Goal: Task Accomplishment & Management: Manage account settings

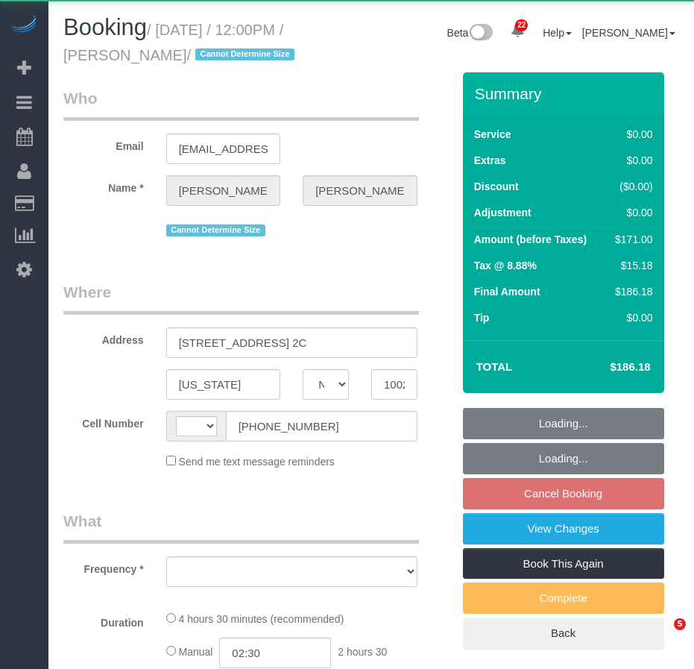
select select "NY"
select select "spot2"
select select "number:89"
select select "number:73"
select select "number:15"
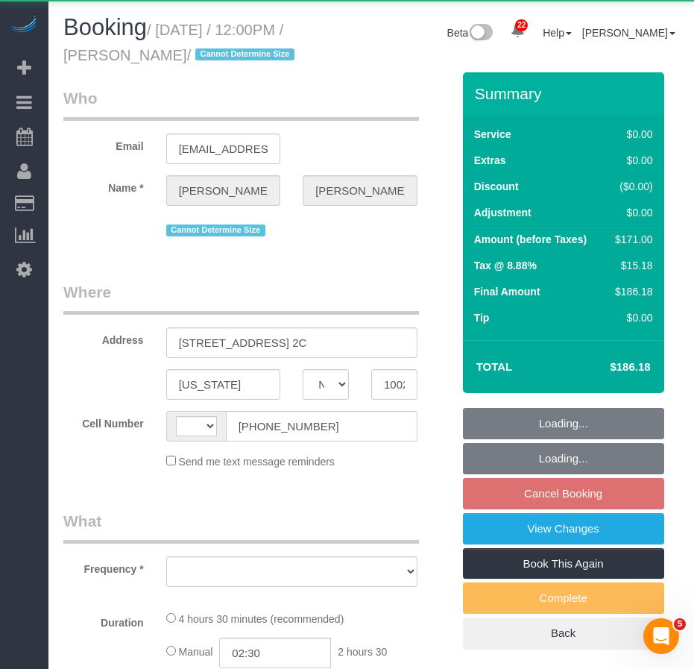
select select "number:5"
select select "string:US"
select select "string:stripe-pm_1Qukw84VGloSiKo7OXM7rOig"
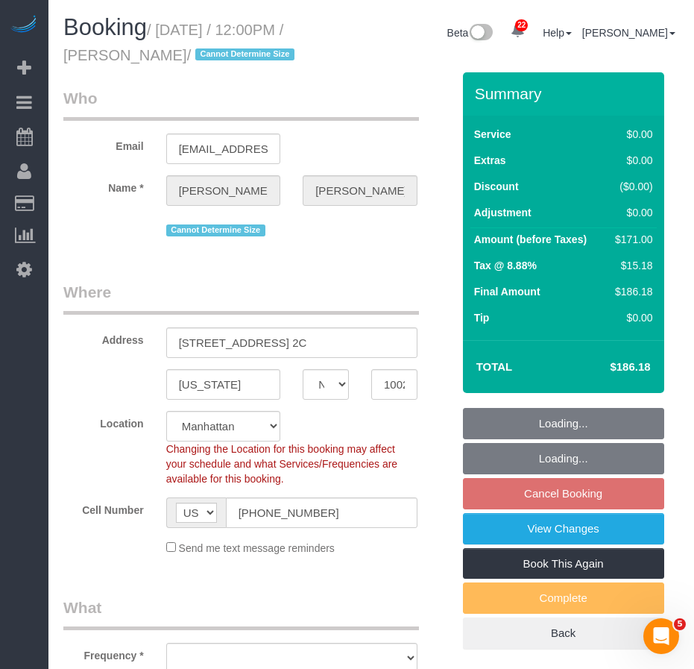
select select "object:958"
select select "spot59"
select select "2"
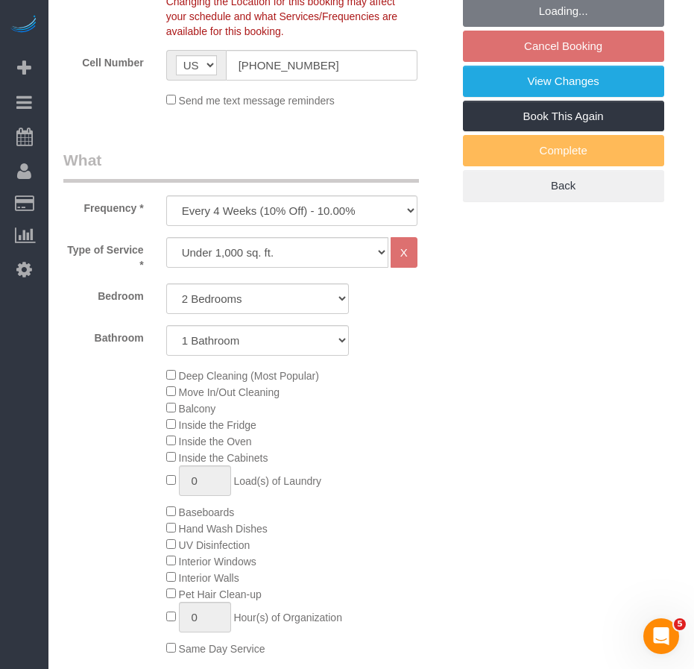
select select "object:1554"
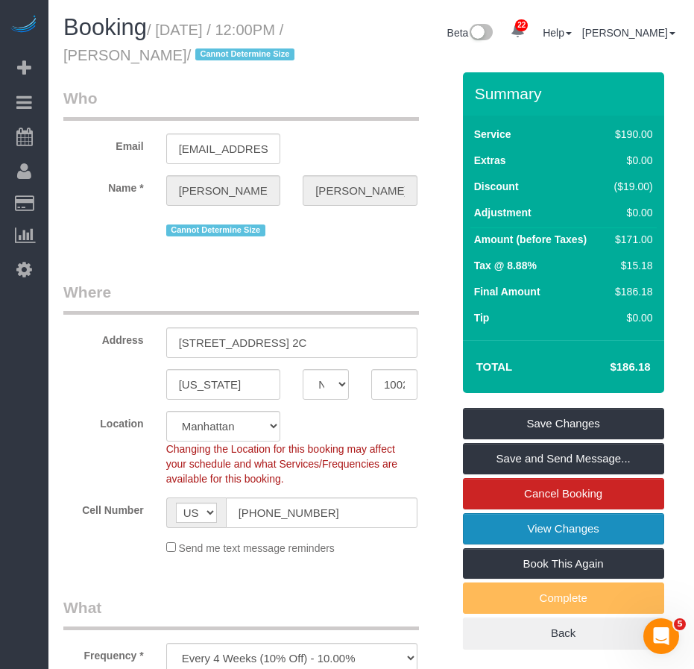
click at [538, 544] on link "View Changes" at bounding box center [563, 528] width 201 height 31
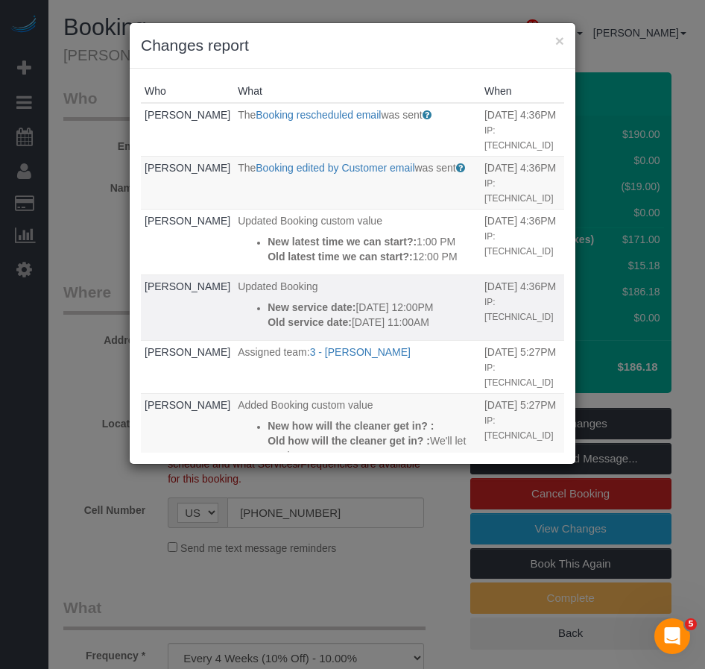
drag, startPoint x: 330, startPoint y: 384, endPoint x: 230, endPoint y: 340, distance: 109.2
click at [268, 330] on div "New service date: 09/22/2025 12:00PM Old service date: 09/27/2025 11:00AM" at bounding box center [373, 315] width 210 height 30
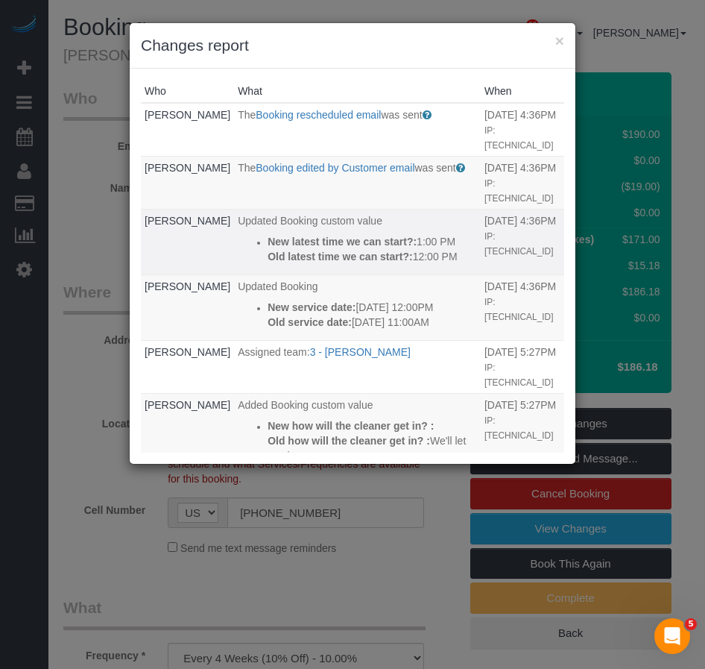
copy div "New service date: 09/22/2025 12:00PM Old service date: 09/27/2025 11:00AM"
drag, startPoint x: 312, startPoint y: 291, endPoint x: 228, endPoint y: 245, distance: 96.1
click at [238, 245] on ul "New latest time we can start?: 1:00 PM Old latest time we can start?: 12:00 PM" at bounding box center [357, 249] width 239 height 30
copy div "New latest time we can start?: 1:00 PM Old latest time we can start?: 12:00 PM"
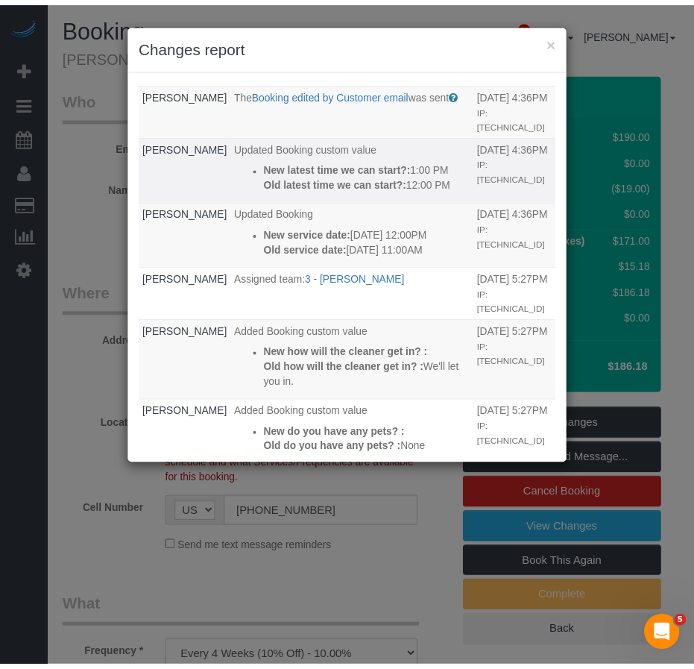
scroll to position [75, 0]
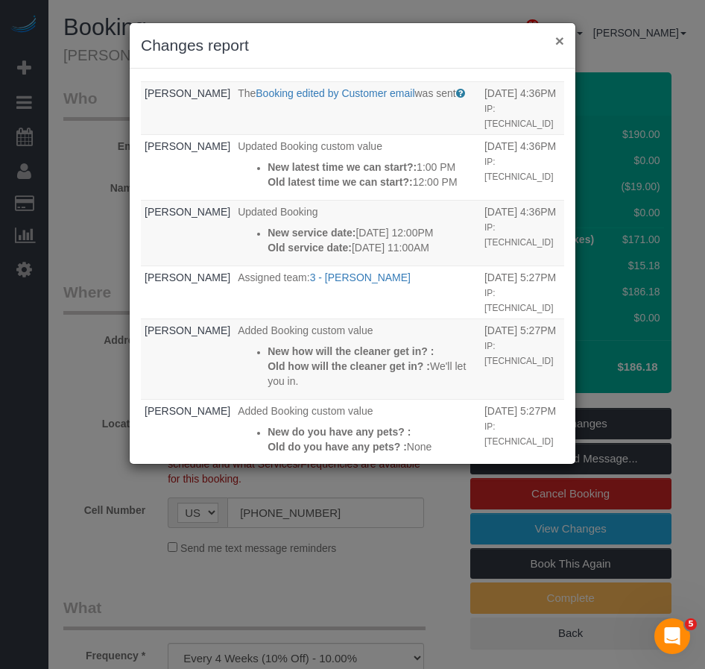
drag, startPoint x: 559, startPoint y: 45, endPoint x: 546, endPoint y: 41, distance: 13.2
click at [559, 45] on button "×" at bounding box center [559, 41] width 9 height 16
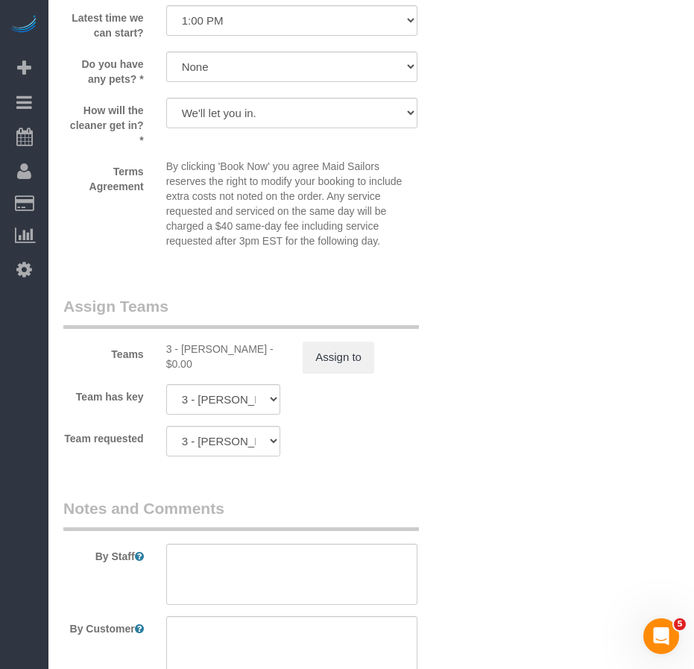
scroll to position [1864, 0]
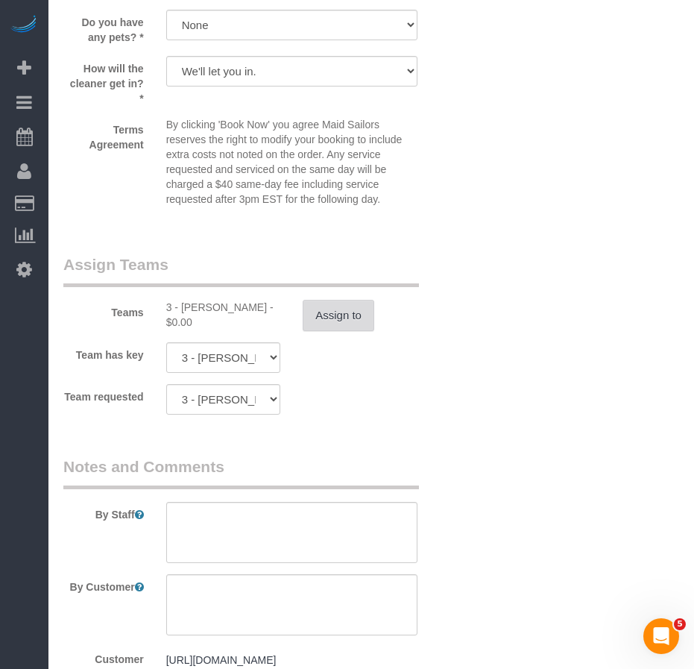
click at [341, 331] on button "Assign to" at bounding box center [339, 315] width 72 height 31
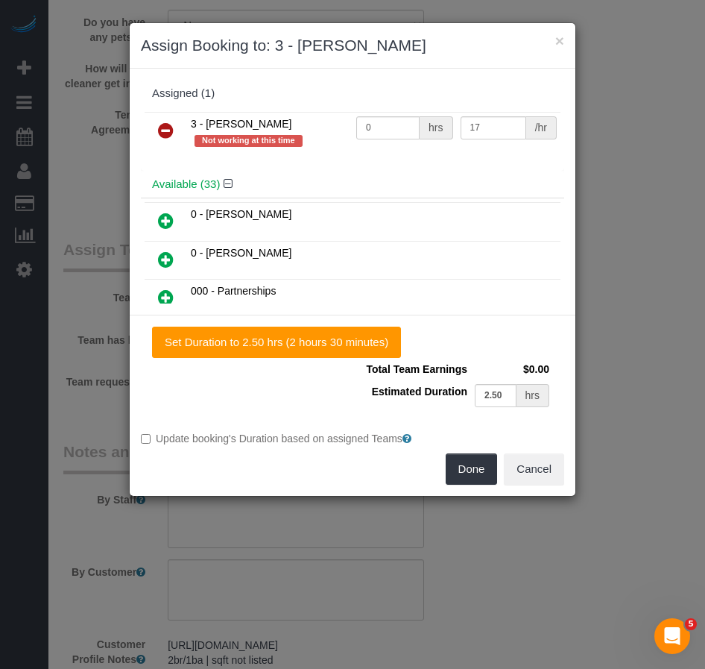
click at [168, 130] on icon at bounding box center [166, 131] width 16 height 18
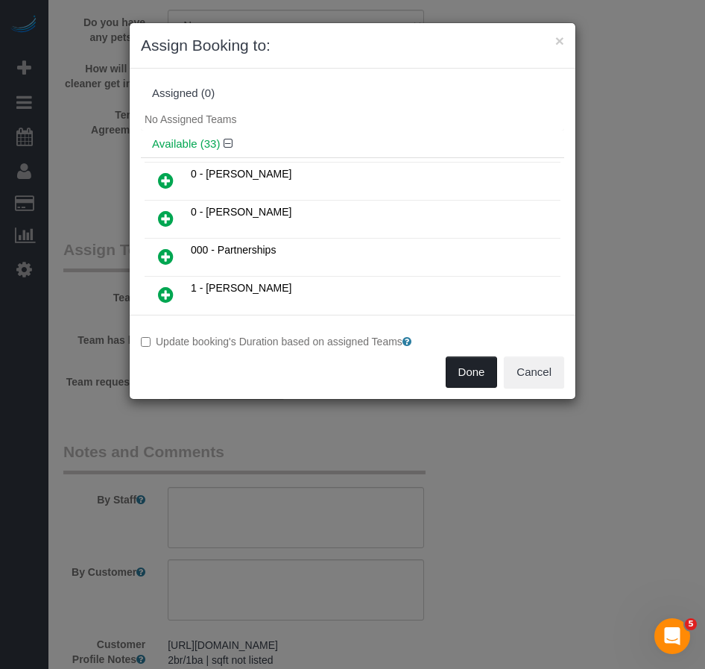
click at [459, 376] on button "Done" at bounding box center [472, 371] width 52 height 31
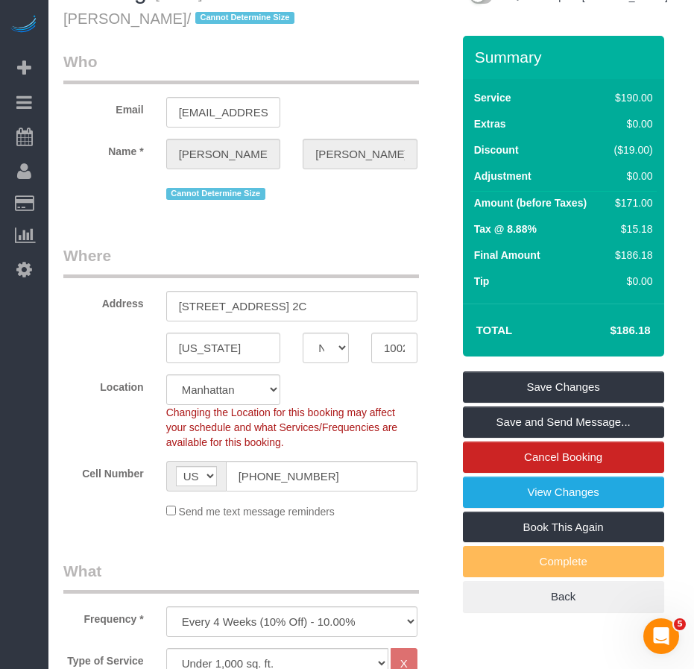
scroll to position [0, 0]
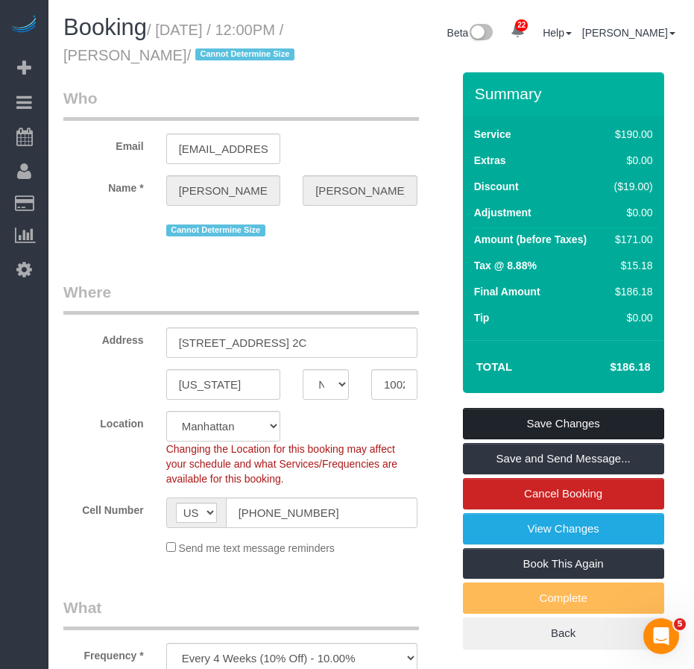
click at [488, 439] on link "Save Changes" at bounding box center [563, 423] width 201 height 31
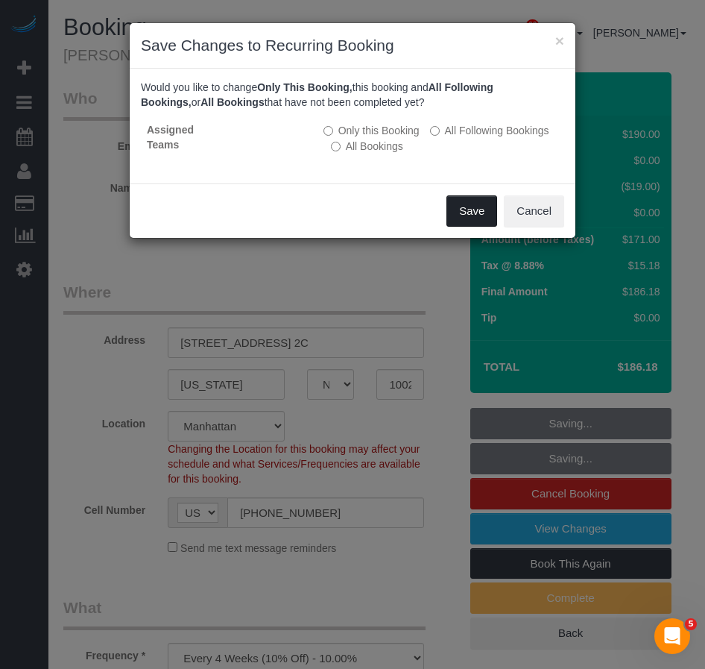
click at [459, 209] on button "Save" at bounding box center [472, 210] width 51 height 31
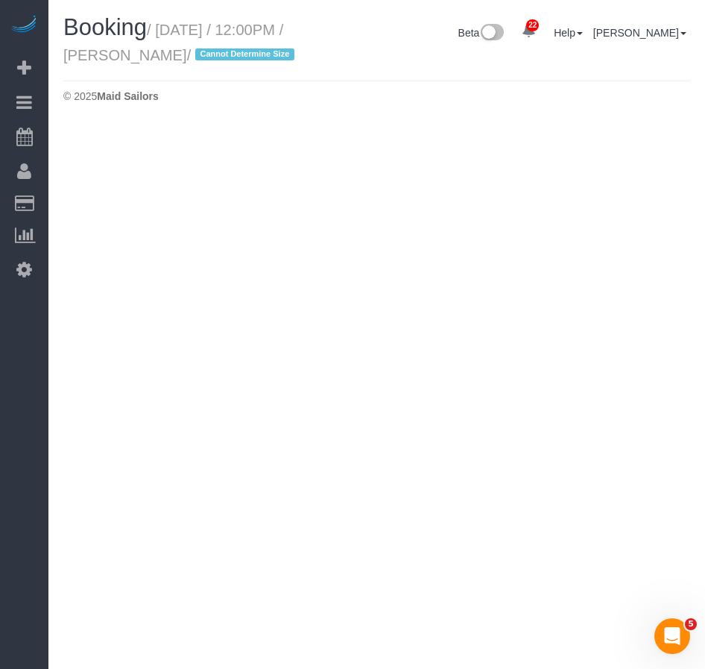
select select "NY"
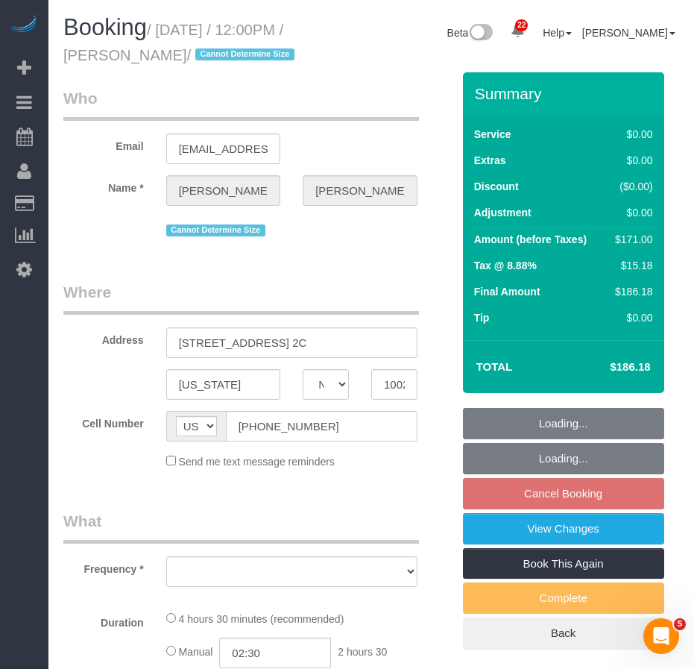
select select "number:89"
select select "number:73"
select select "number:15"
select select "number:5"
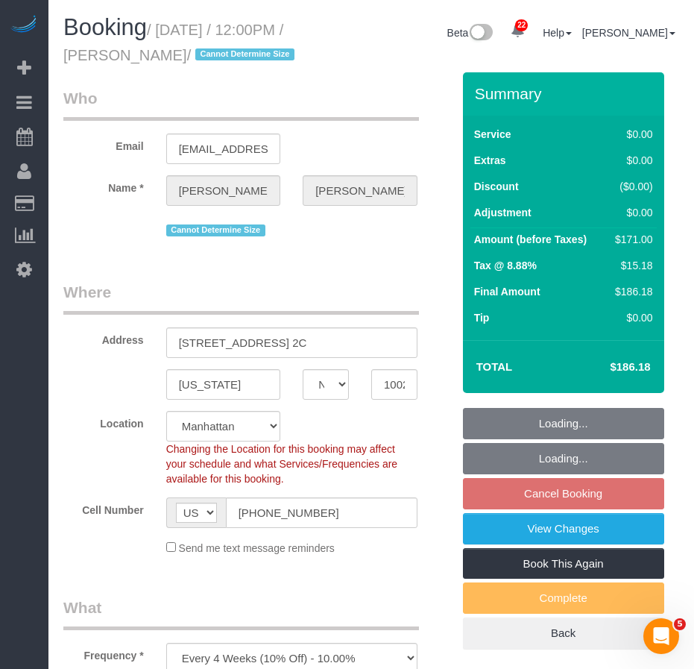
select select "object:4832"
select select "string:stripe-pm_1Qukw84VGloSiKo7OXM7rOig"
select select "spot116"
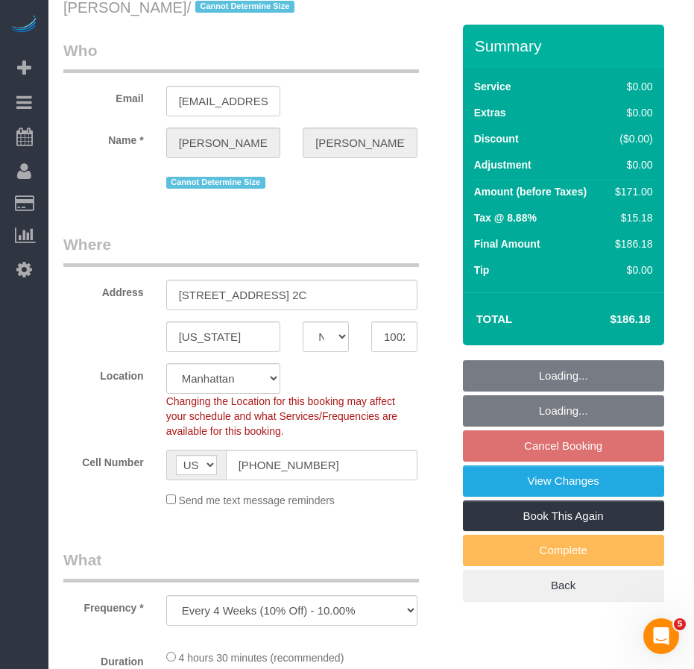
select select "2"
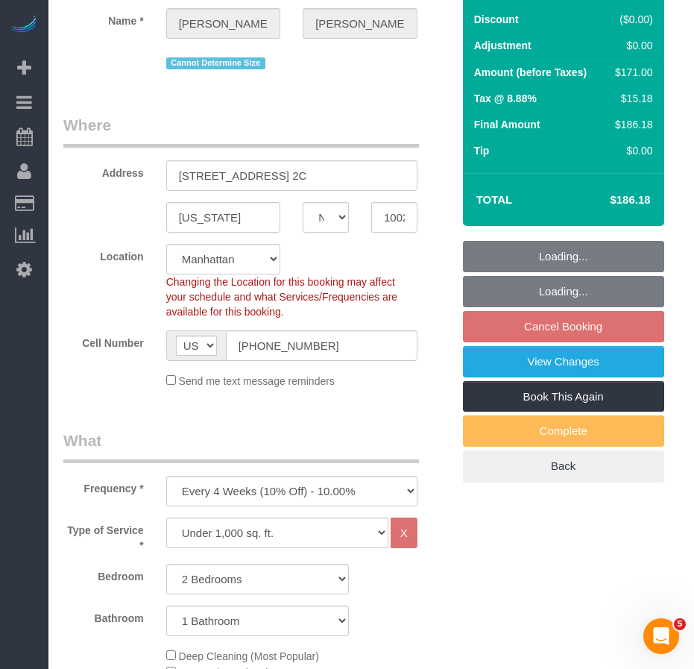
select select "2"
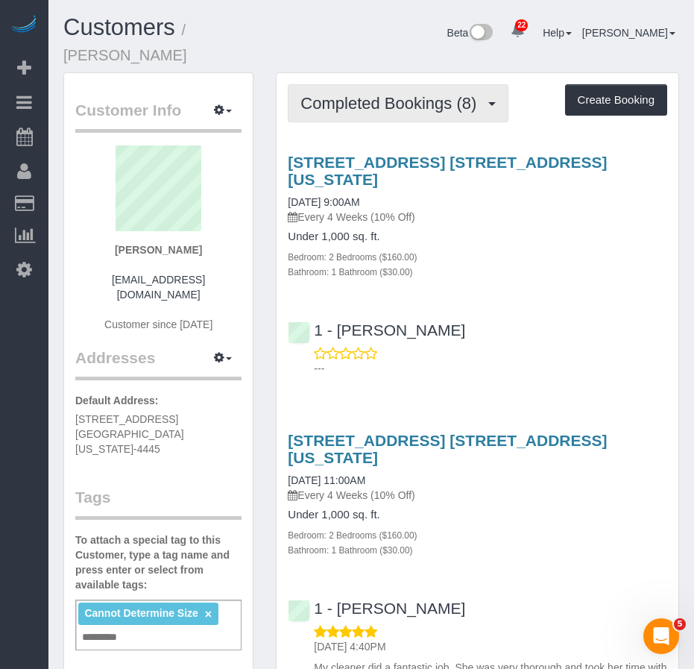
click at [390, 94] on span "Completed Bookings (8)" at bounding box center [391, 103] width 183 height 19
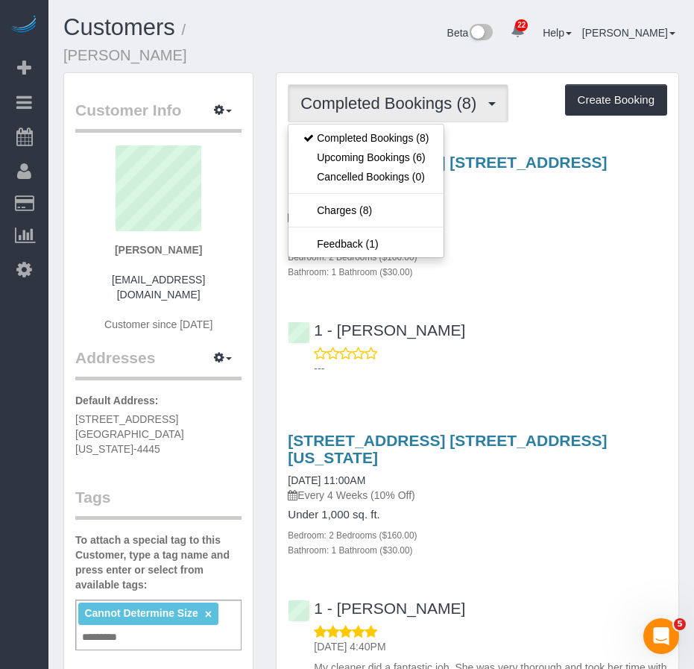
click at [539, 249] on div "Bedroom: 2 Bedrooms ($160.00)" at bounding box center [477, 256] width 379 height 15
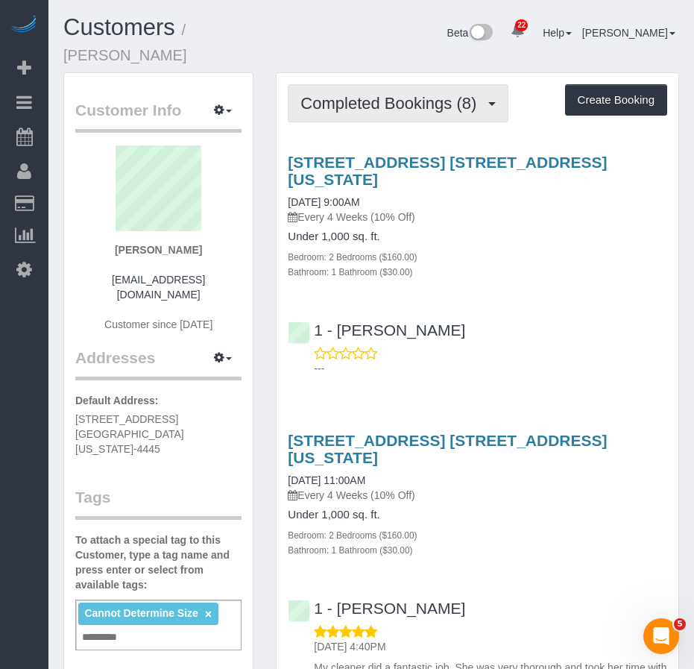
click at [362, 94] on span "Completed Bookings (8)" at bounding box center [391, 103] width 183 height 19
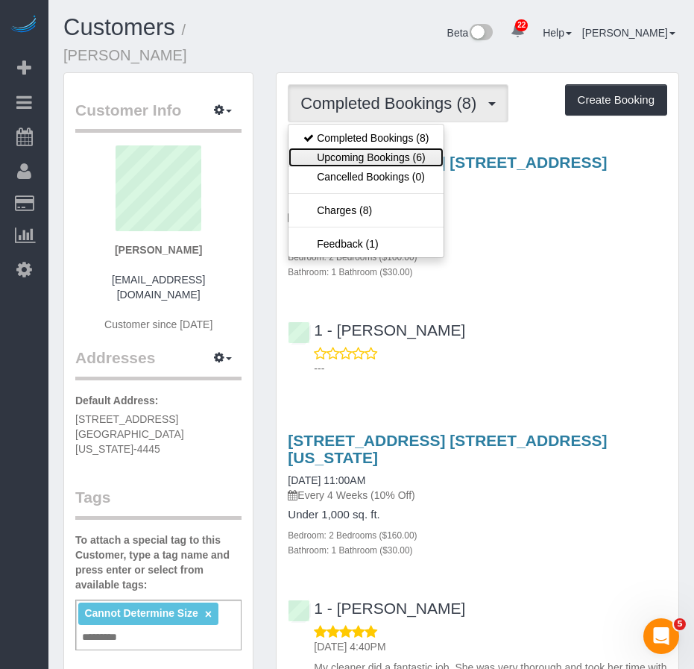
click at [362, 148] on link "Upcoming Bookings (6)" at bounding box center [366, 157] width 155 height 19
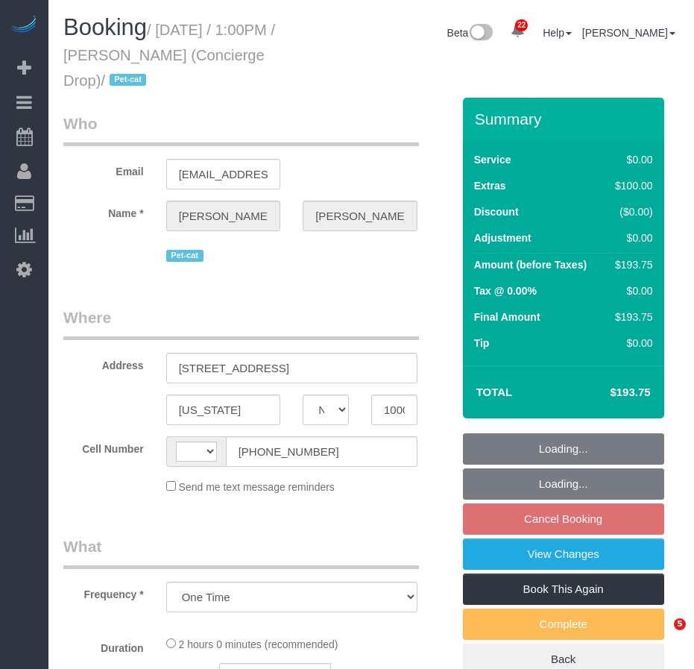
select select "NY"
select select "number:89"
select select "number:90"
select select "number:14"
select select "number:5"
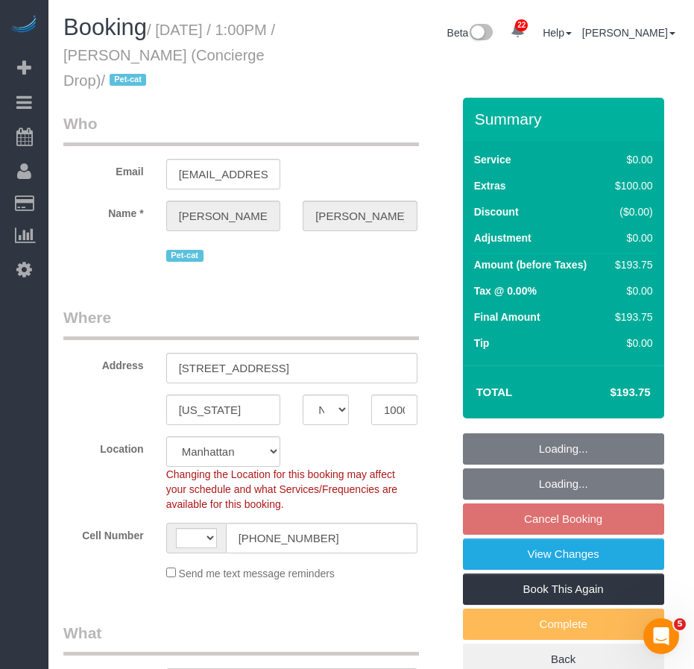
select select "string:US"
select select "spot6"
select select "object:1407"
select select "string:stripe-pm_1RaQn24VGloSiKo7zeOF73Wj"
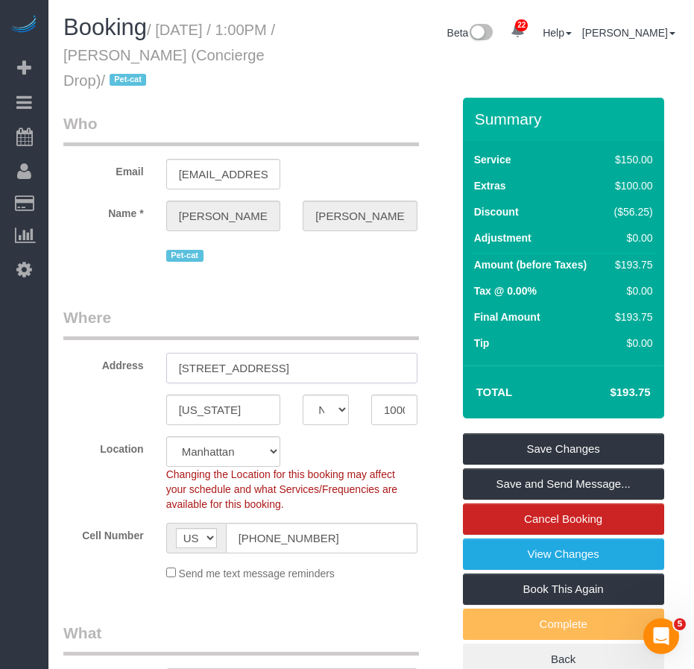
click at [271, 372] on input "225 Cherry Street, 58G" at bounding box center [291, 368] width 251 height 31
click at [275, 371] on input "225 Cherry Street, 58G" at bounding box center [291, 368] width 251 height 31
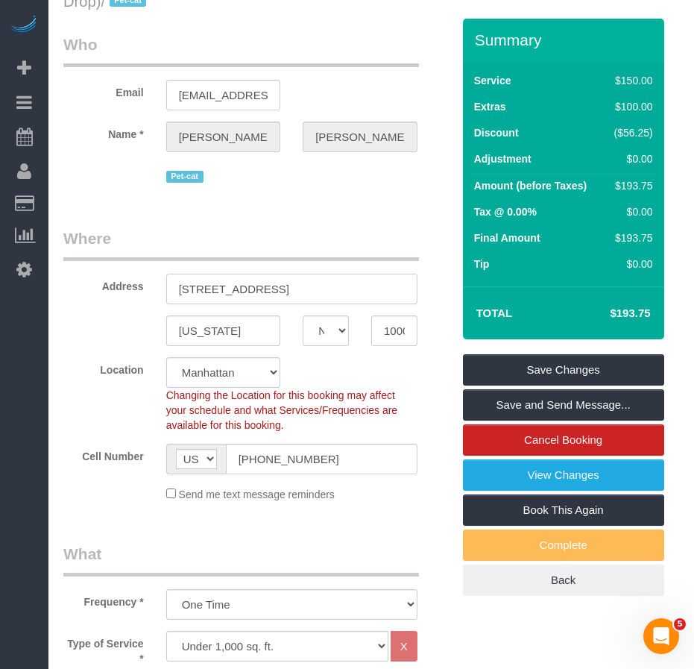
scroll to position [78, 0]
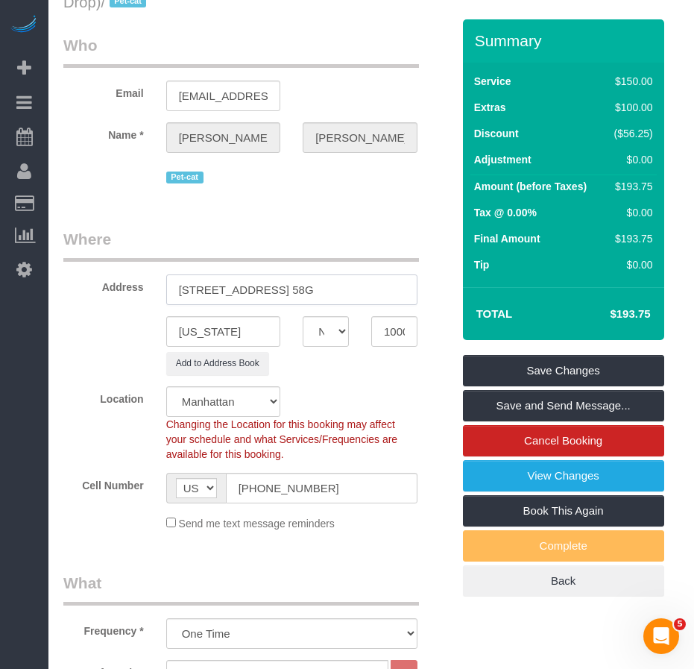
drag, startPoint x: 339, startPoint y: 288, endPoint x: 166, endPoint y: 289, distance: 173.0
click at [166, 289] on input "225 Cherry Street, Apt. 58G" at bounding box center [291, 289] width 251 height 31
type input "225 Cherry Street, Apt. 58G"
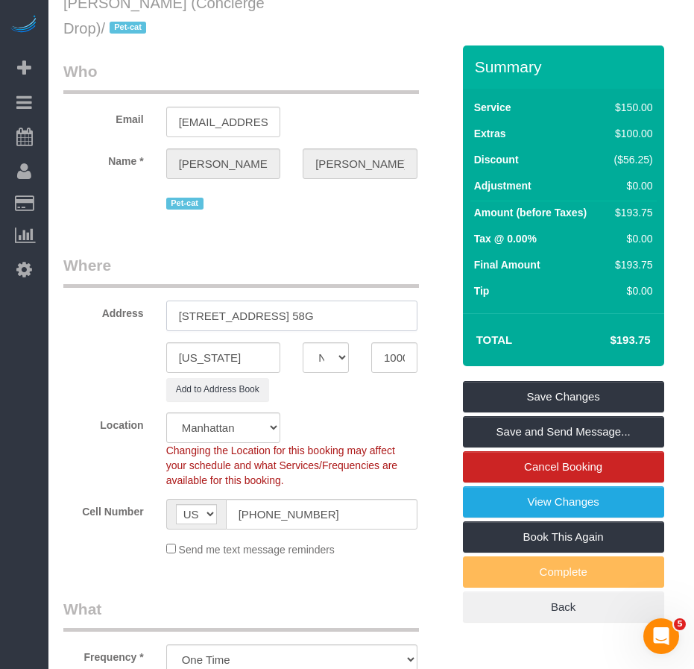
scroll to position [0, 0]
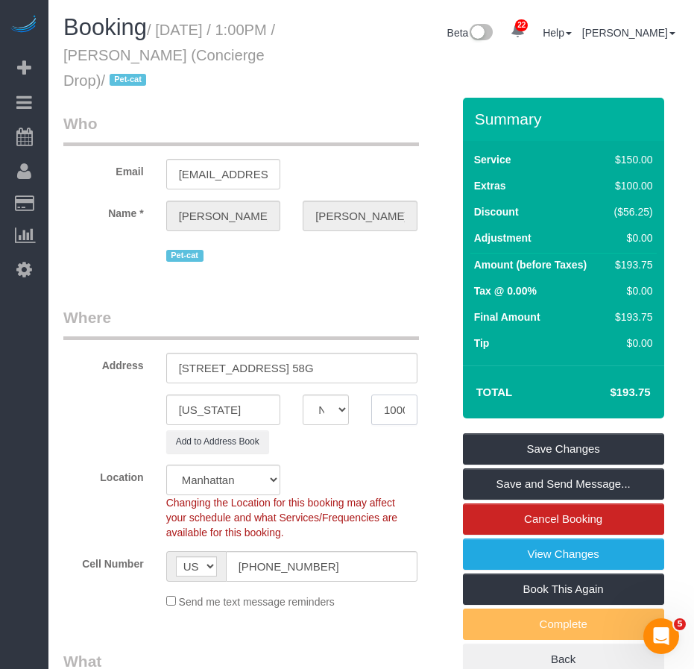
click at [386, 414] on input "10002" at bounding box center [394, 409] width 46 height 31
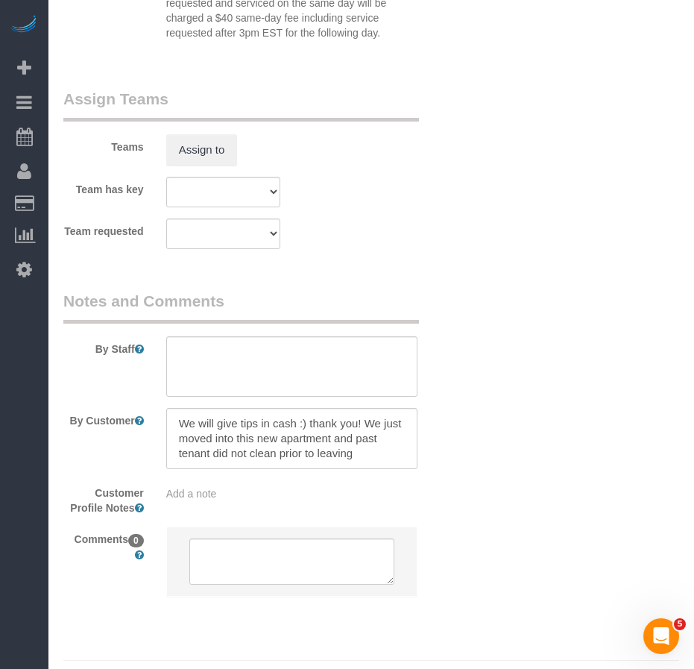
scroll to position [2120, 0]
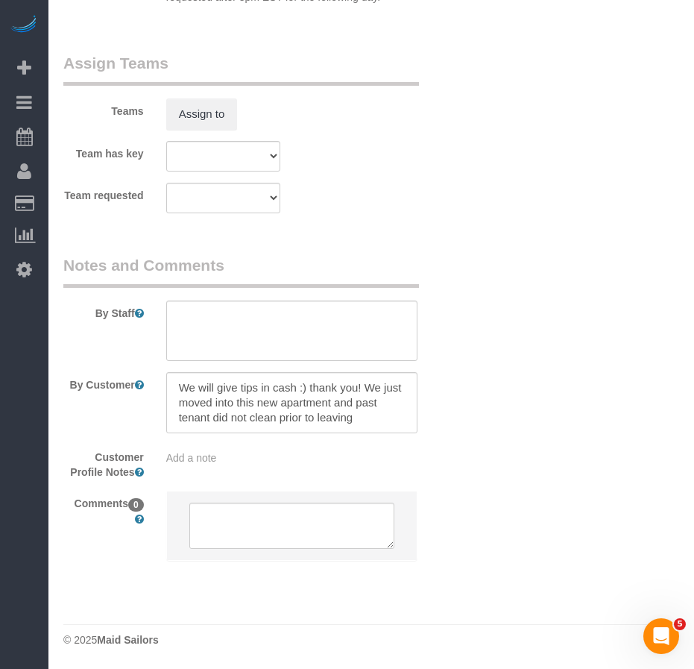
click at [224, 459] on div "Add a note" at bounding box center [291, 457] width 251 height 15
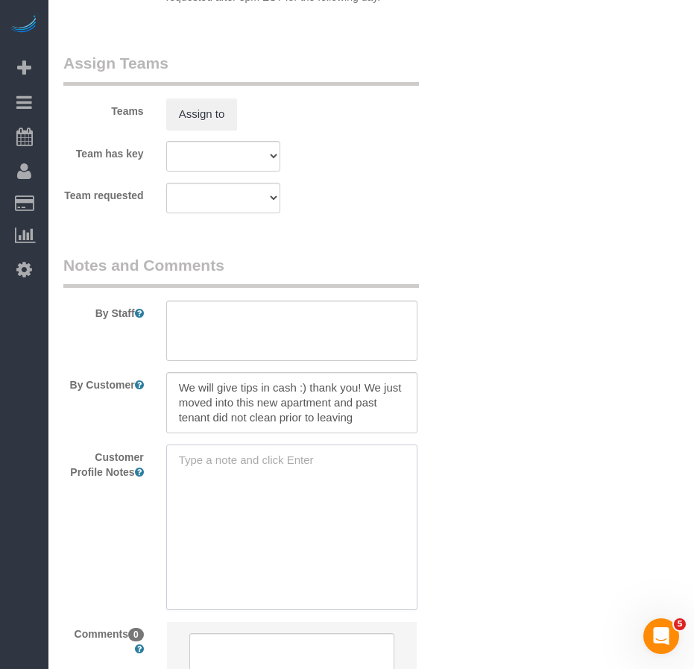
click at [224, 459] on textarea at bounding box center [291, 526] width 251 height 165
paste textarea "https://www.realtor.com/realestateandhomes-detail/225-Cherry-St-Apt-58G_New-Yor…"
type textarea "[URL][DOMAIN_NAME] 1BR/1Bath 688 sq ft"
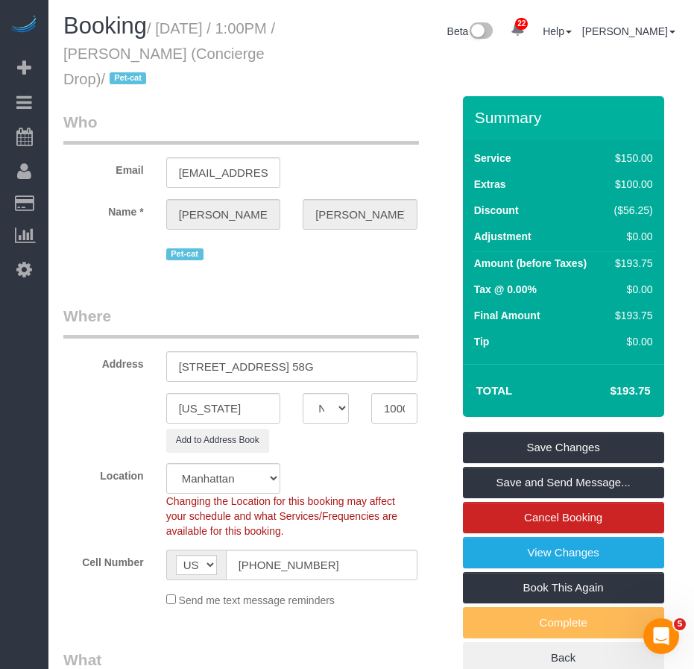
scroll to position [0, 0]
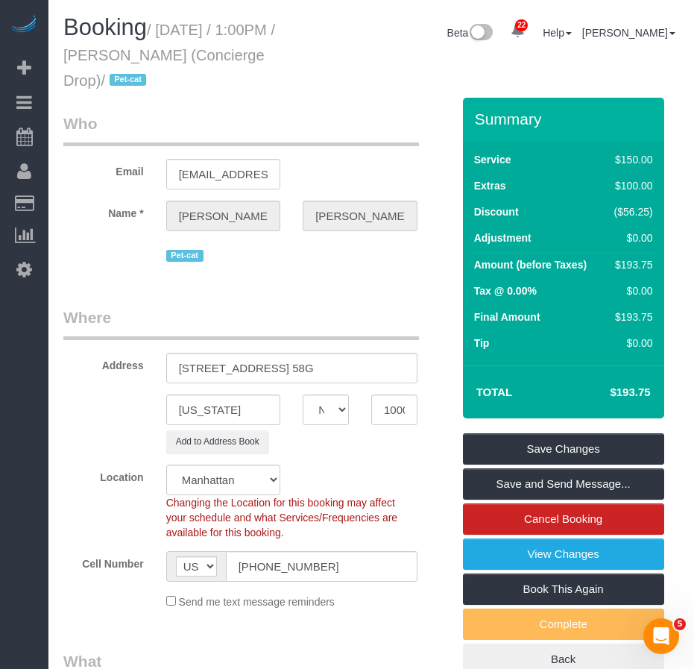
drag, startPoint x: 130, startPoint y: 56, endPoint x: 259, endPoint y: 51, distance: 129.1
click at [259, 51] on small "/ September 21, 2025 / 1:00PM / Benjamin Rudnitsky (Concierge Drop) / Pet-cat" at bounding box center [169, 55] width 212 height 67
copy small "Benjamin Rudnitsky"
click at [240, 306] on legend "Where" at bounding box center [241, 323] width 356 height 34
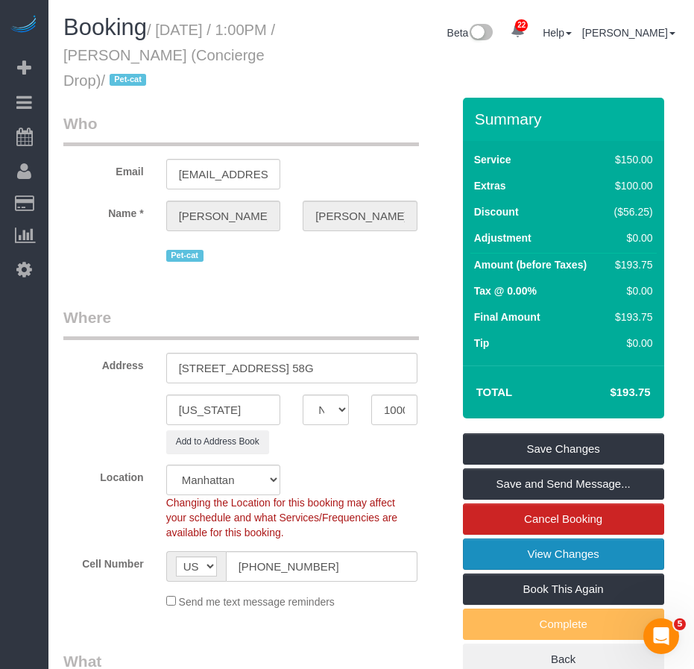
click at [538, 560] on link "View Changes" at bounding box center [563, 553] width 201 height 31
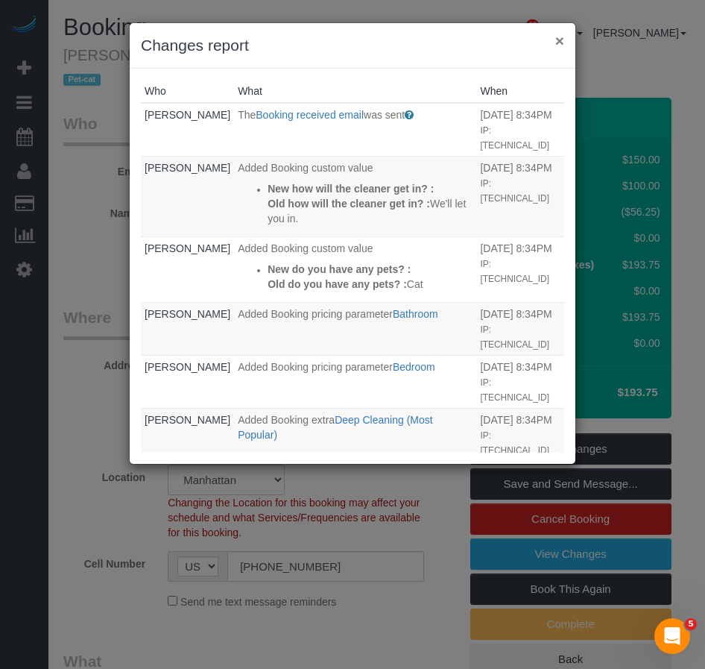
click at [558, 42] on button "×" at bounding box center [559, 41] width 9 height 16
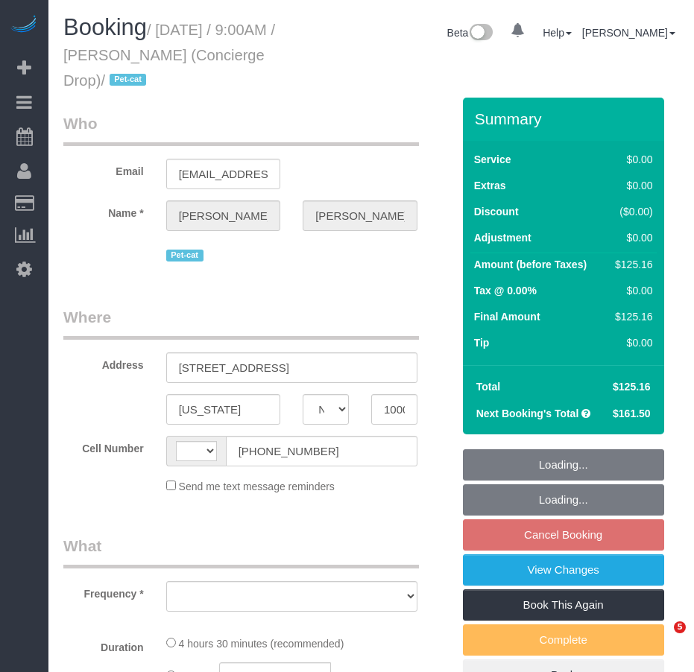
select select "NY"
select select "object:556"
select select "string:US"
select select "string:stripe-pm_1RaQn24VGloSiKo7zeOF73Wj"
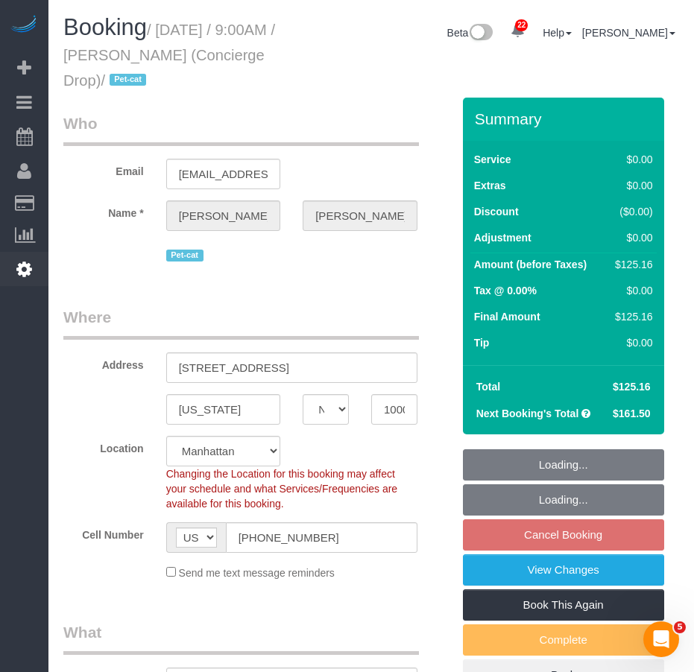
select select "spot2"
select select "number:89"
select select "number:90"
select select "number:15"
select select "number:6"
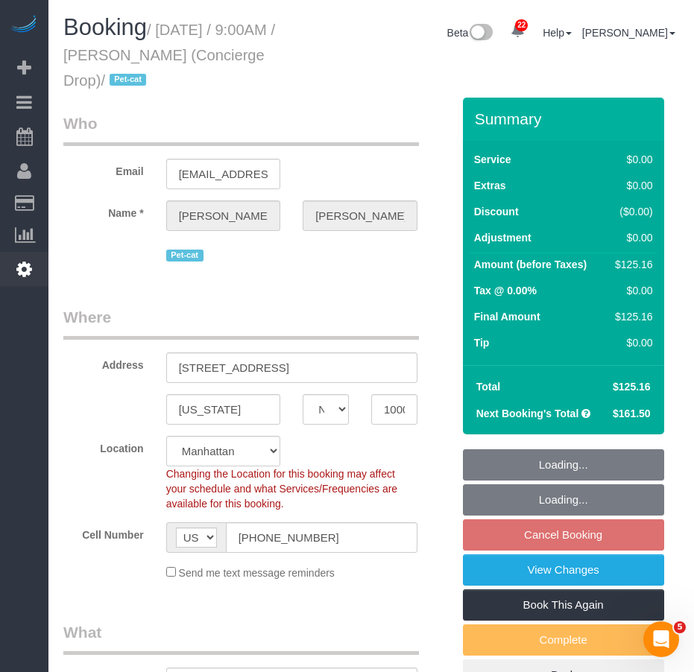
select select "object:959"
select select "2"
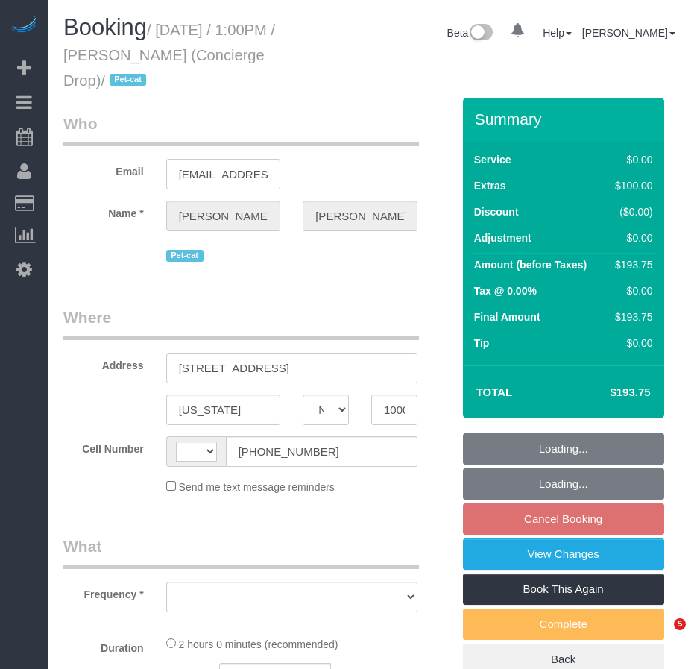
select select "NY"
select select "number:89"
select select "number:90"
select select "number:14"
select select "number:5"
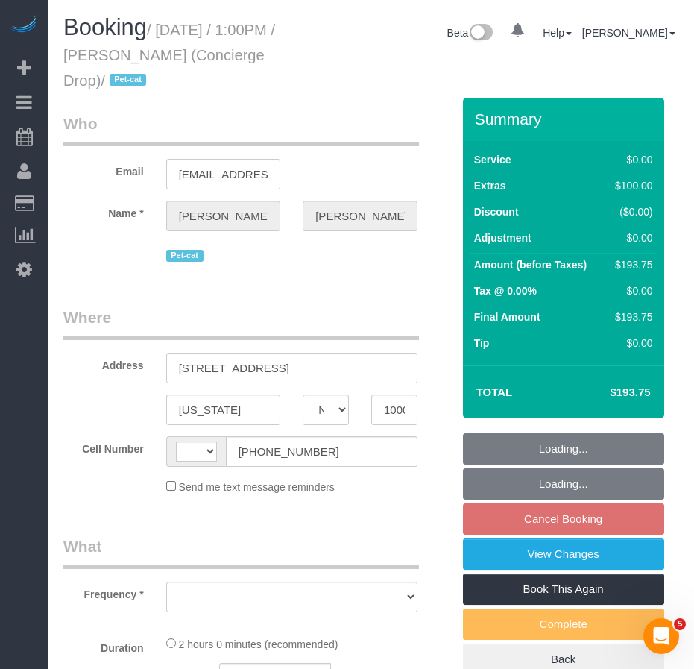
select select "object:698"
select select "string:stripe-pm_1RaQn24VGloSiKo7zeOF73Wj"
select select "string:[GEOGRAPHIC_DATA]"
select select "spot6"
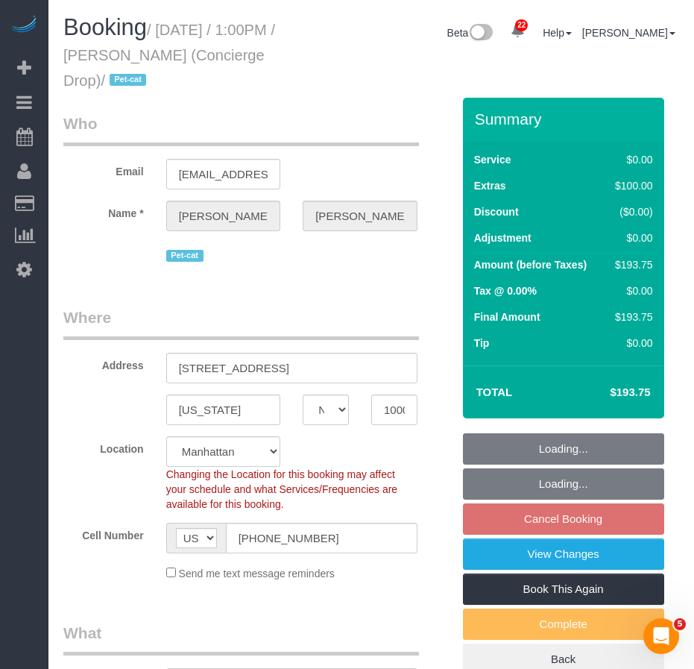
select select "object:1510"
select select "spot63"
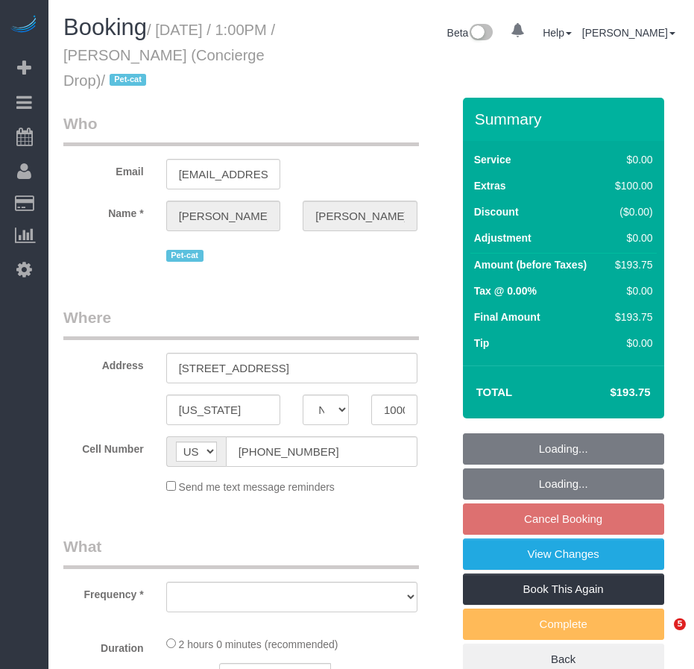
select select "NY"
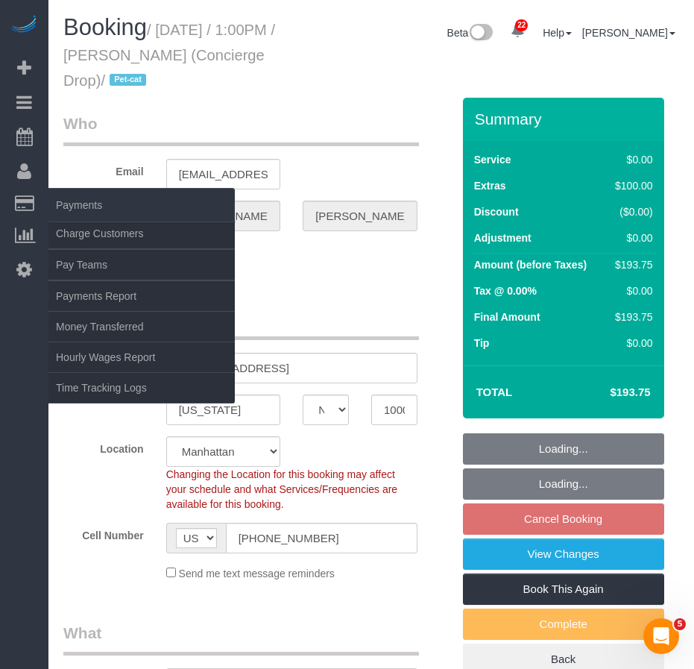
select select "object:909"
select select "string:stripe-pm_1RaQn24VGloSiKo7zeOF73Wj"
select select "spot6"
select select "number:89"
select select "number:90"
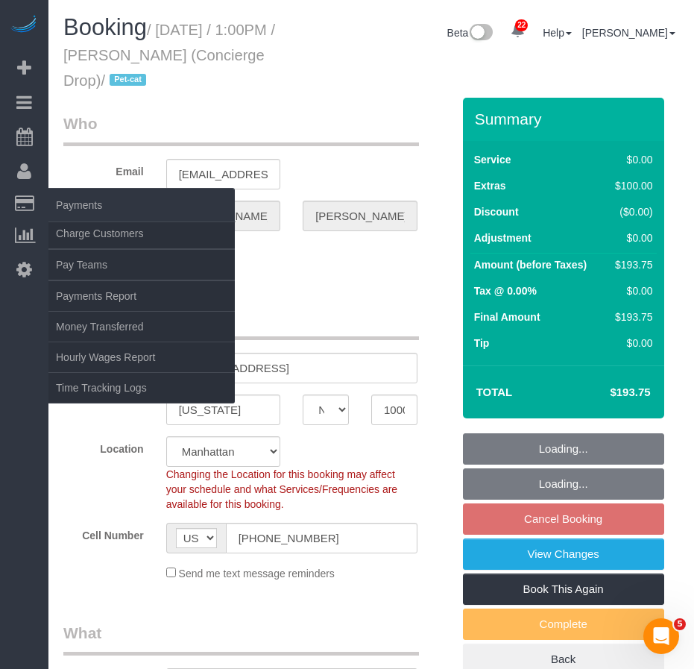
select select "number:14"
select select "number:5"
click at [92, 234] on link "Charge Customers" at bounding box center [141, 233] width 186 height 30
select select
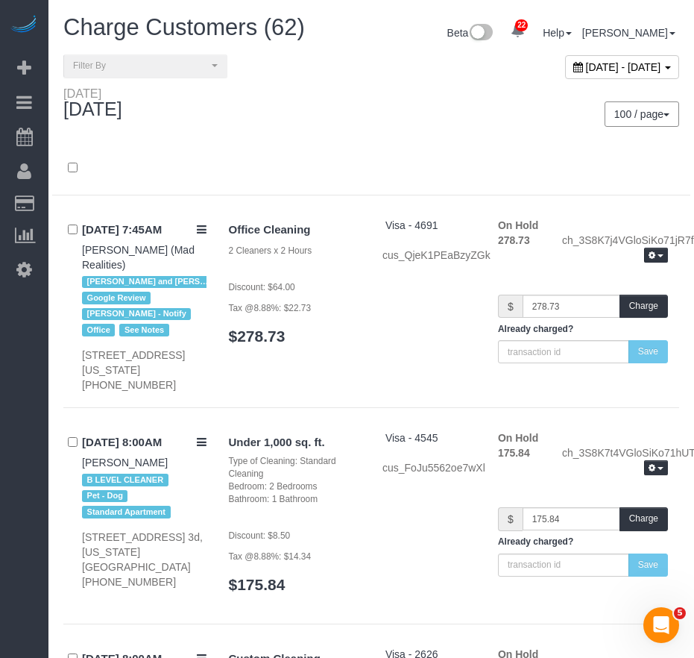
click at [586, 68] on span "[DATE] - [DATE]" at bounding box center [623, 67] width 75 height 12
type input "**********"
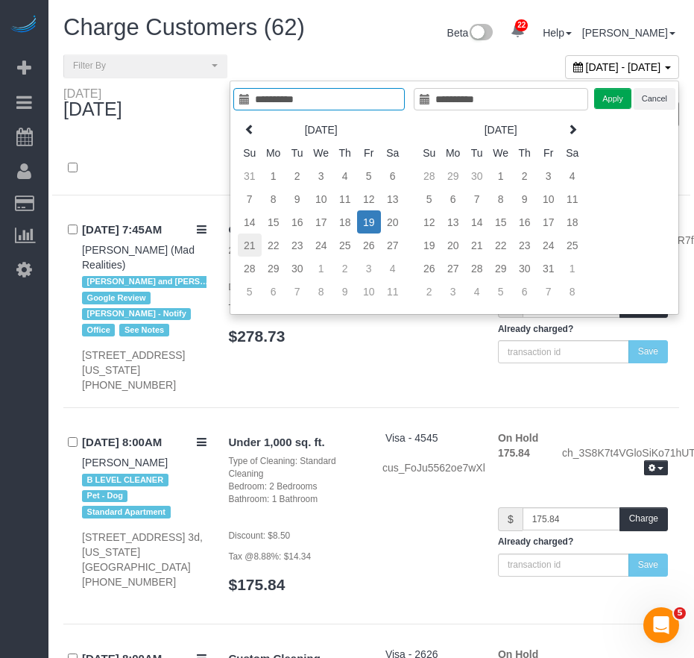
type input "**********"
click at [245, 244] on td "21" at bounding box center [250, 244] width 24 height 23
type input "**********"
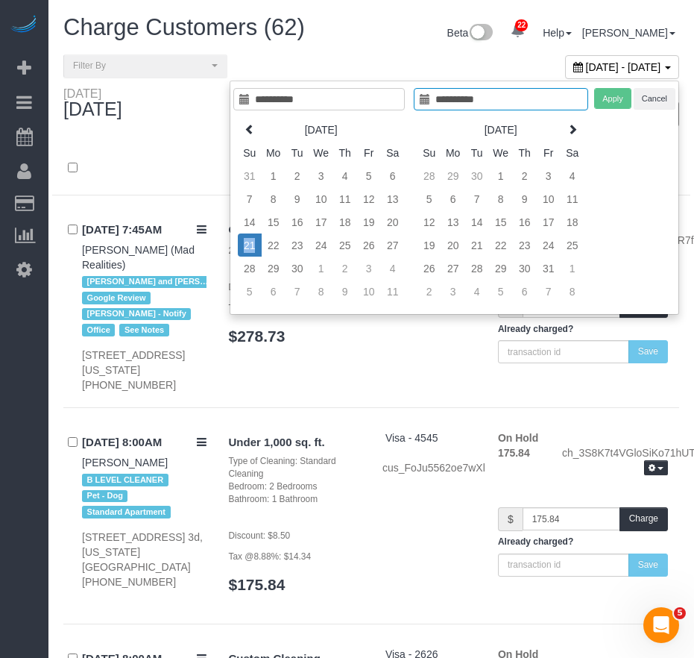
click at [245, 244] on td "21" at bounding box center [250, 244] width 24 height 23
type input "**********"
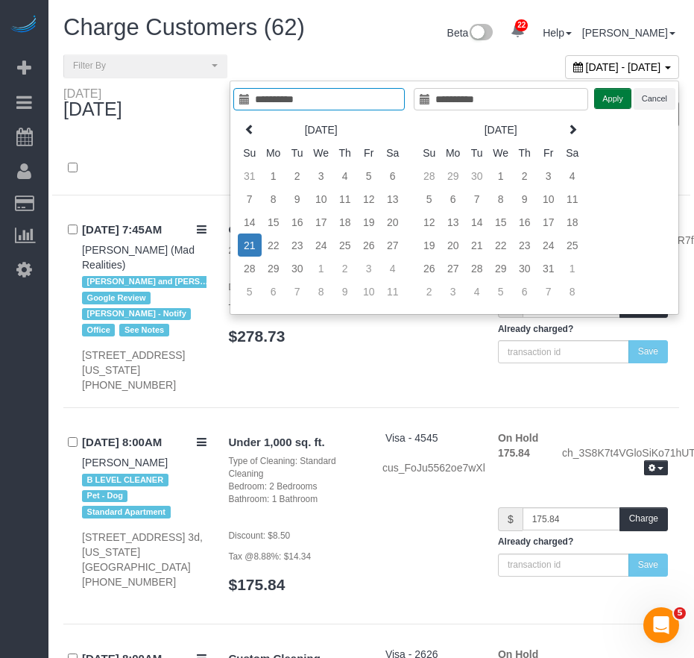
drag, startPoint x: 617, startPoint y: 102, endPoint x: 609, endPoint y: 111, distance: 11.6
click at [615, 102] on button "Apply" at bounding box center [612, 99] width 37 height 22
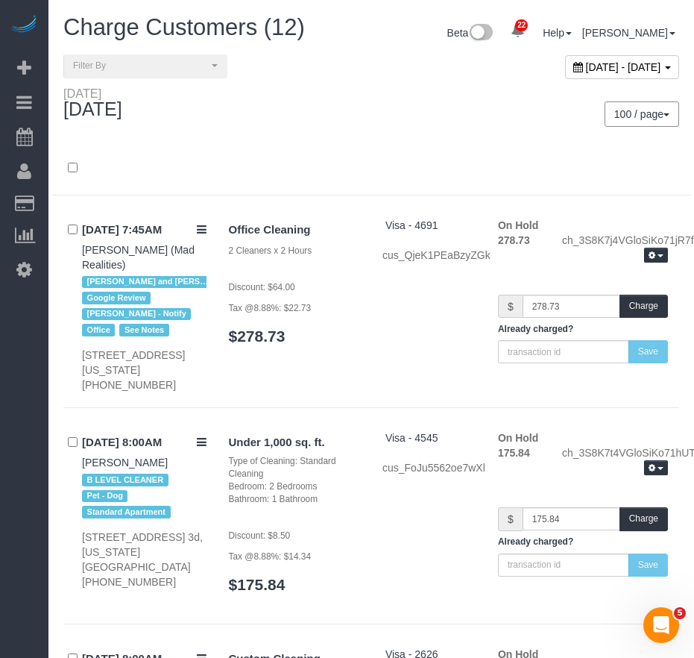
click at [297, 164] on div at bounding box center [371, 176] width 638 height 39
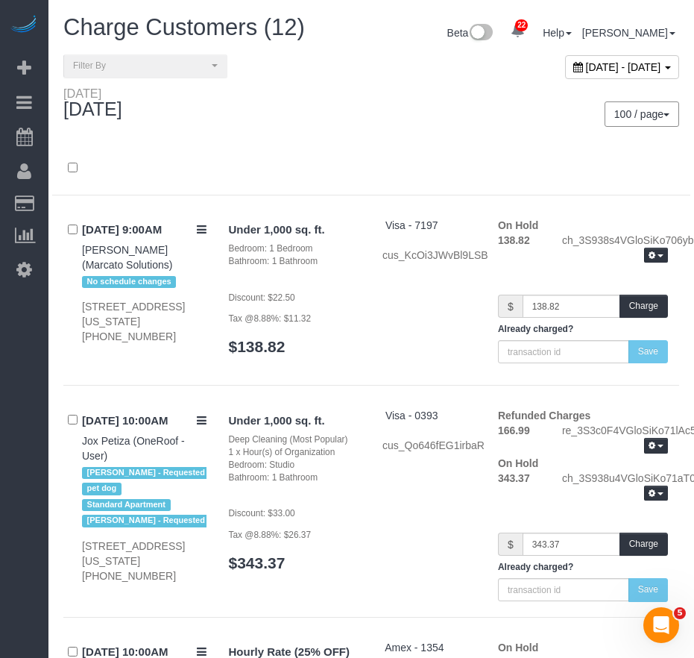
scroll to position [1754, 0]
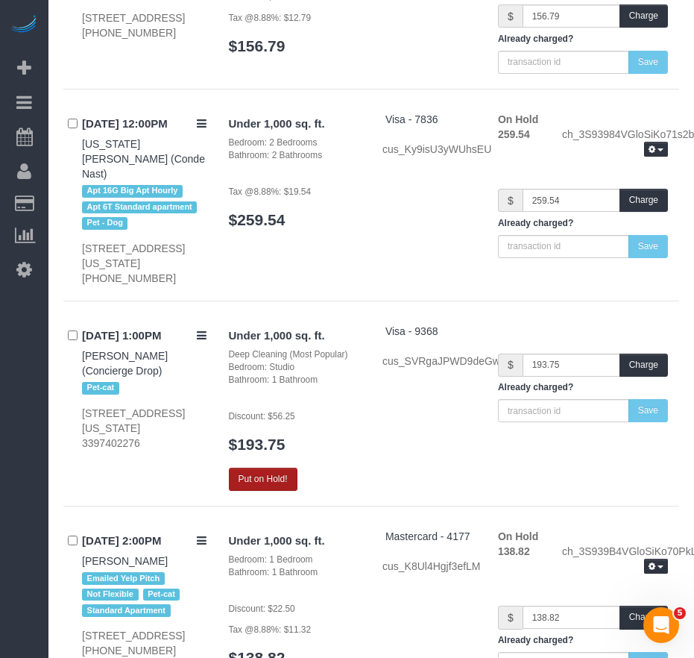
click at [265, 467] on button "Put on Hold!" at bounding box center [263, 478] width 69 height 23
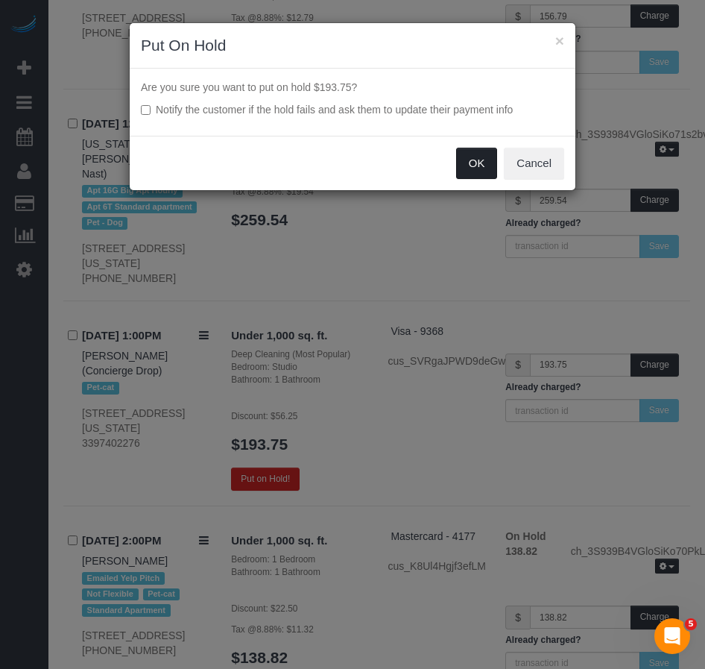
click at [470, 171] on button "OK" at bounding box center [477, 163] width 42 height 31
